Goal: Go to known website: Access a specific website the user already knows

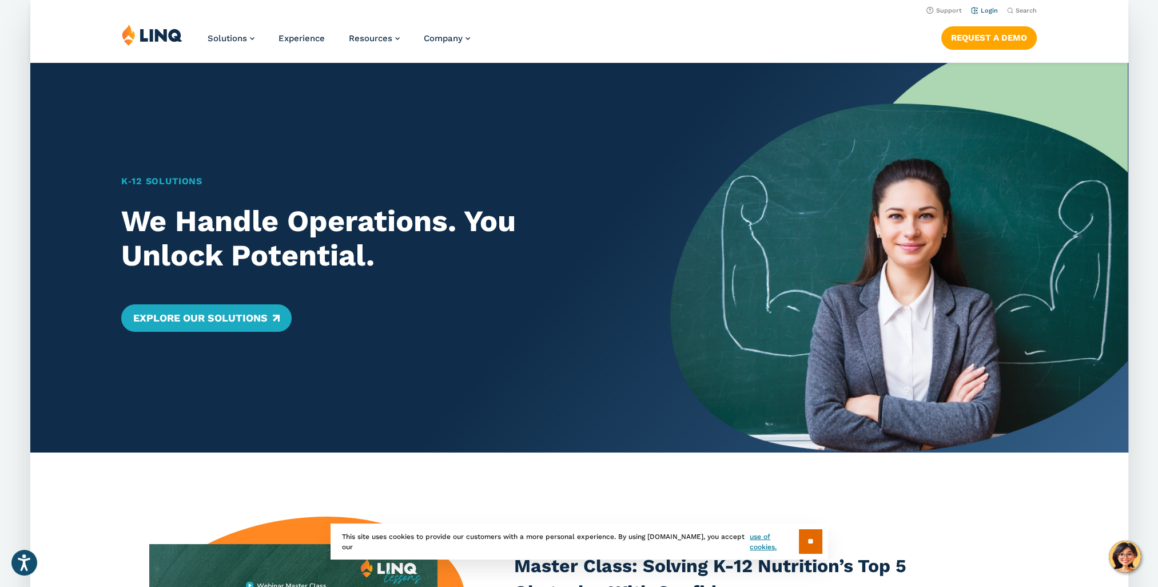
click at [981, 10] on link "Login" at bounding box center [984, 10] width 27 height 7
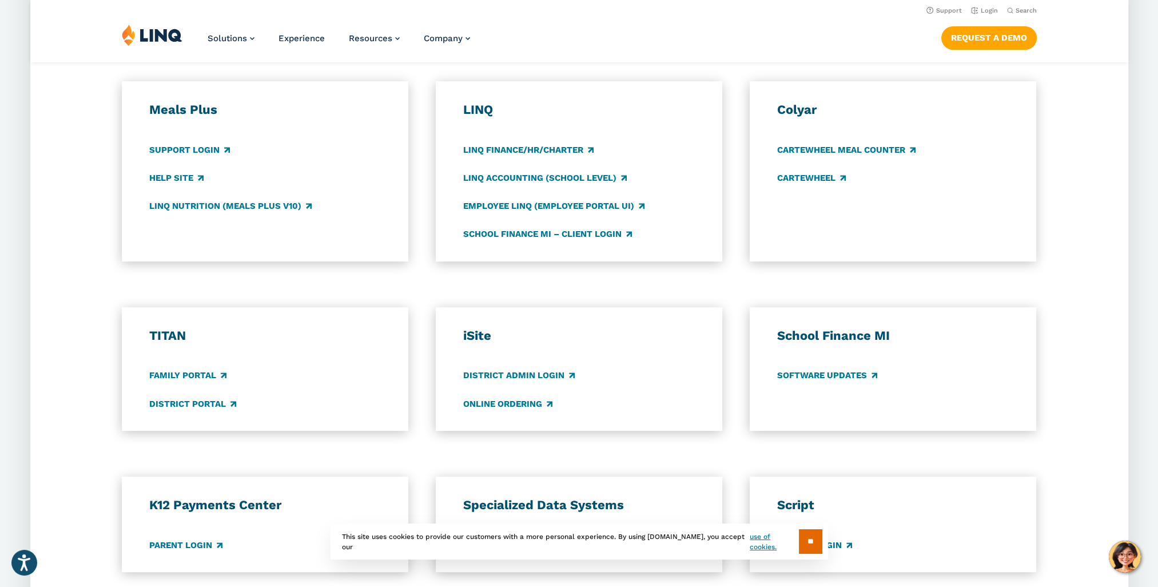
scroll to position [515, 0]
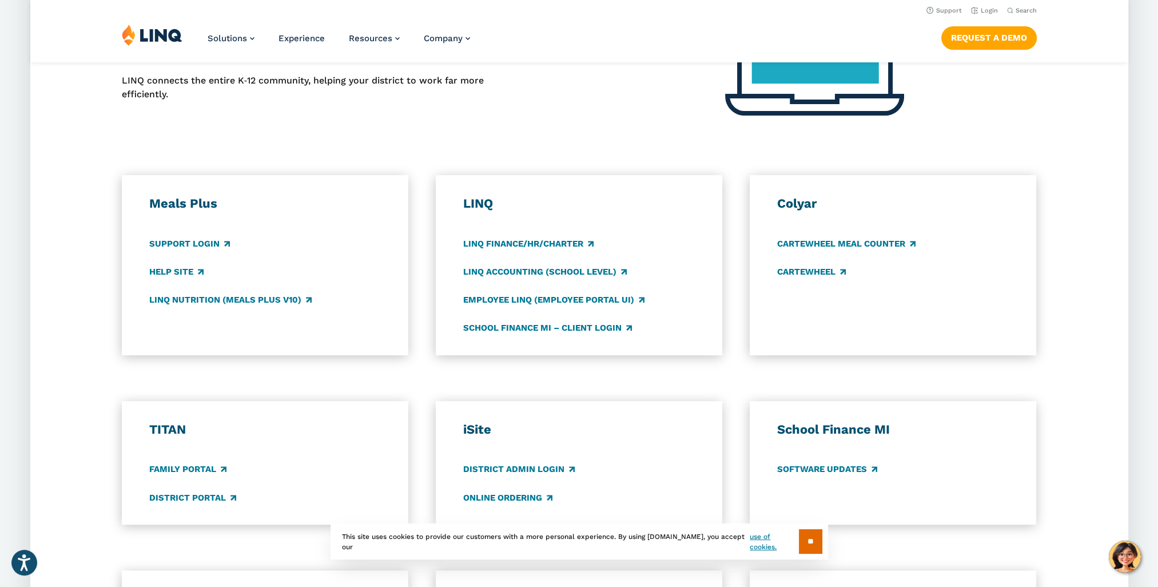
click at [191, 203] on h3 "Meals Plus" at bounding box center [265, 204] width 232 height 16
click at [201, 245] on link "Support Login" at bounding box center [189, 243] width 81 height 13
